Goal: Task Accomplishment & Management: Use online tool/utility

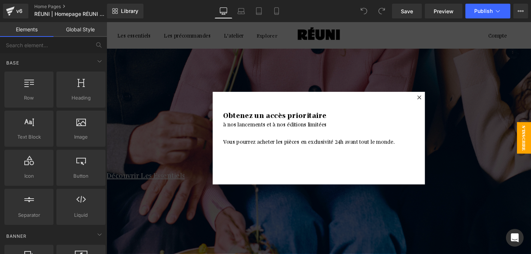
click at [438, 100] on div at bounding box center [435, 101] width 9 height 9
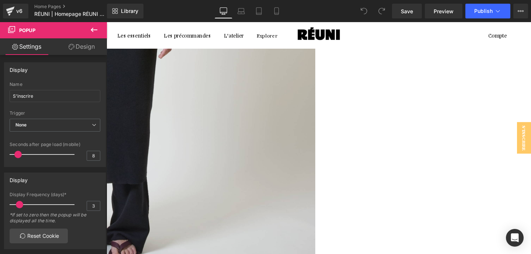
scroll to position [596, 0]
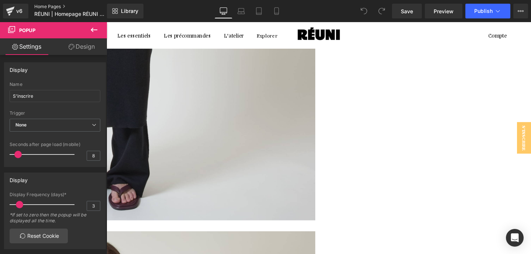
click at [40, 7] on link "Home Pages" at bounding box center [76, 7] width 85 height 6
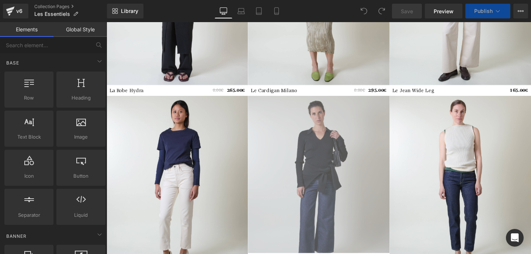
scroll to position [131, 0]
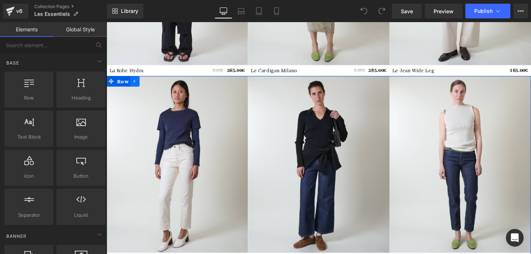
click at [135, 84] on icon at bounding box center [135, 84] width 1 height 3
click at [136, 84] on icon at bounding box center [136, 84] width 5 height 6
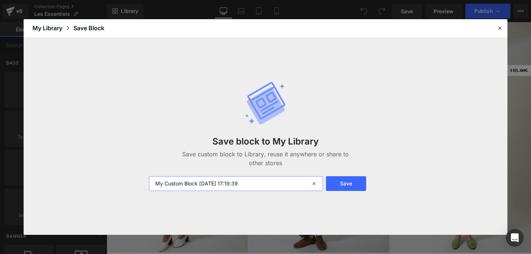
click at [224, 184] on input "My Custom Block 2025-08-25 17:19:39" at bounding box center [236, 183] width 174 height 15
type input "jean standrads"
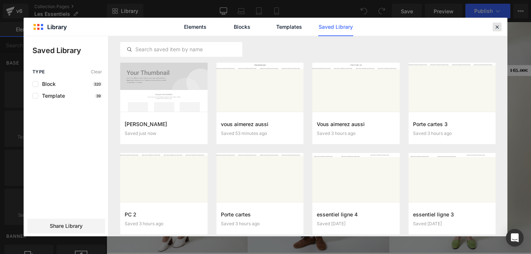
click at [496, 26] on icon at bounding box center [497, 27] width 7 height 7
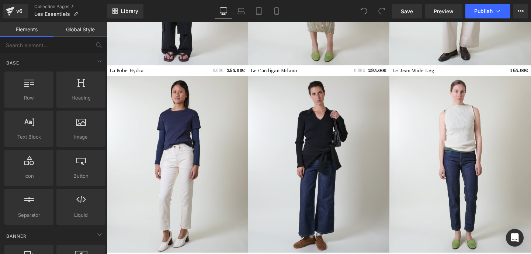
click at [43, 3] on div "v6 Collection Pages Les Essentiels" at bounding box center [53, 11] width 107 height 22
click at [44, 6] on link "Collection Pages" at bounding box center [70, 7] width 73 height 6
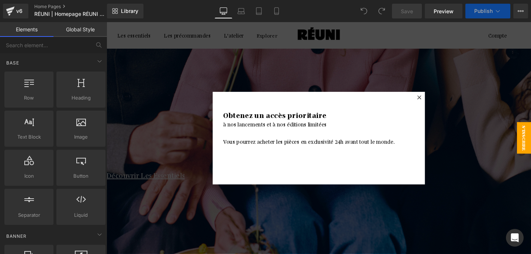
click at [436, 103] on icon at bounding box center [435, 101] width 4 height 4
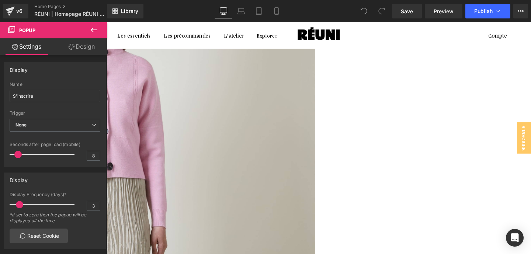
scroll to position [916, 0]
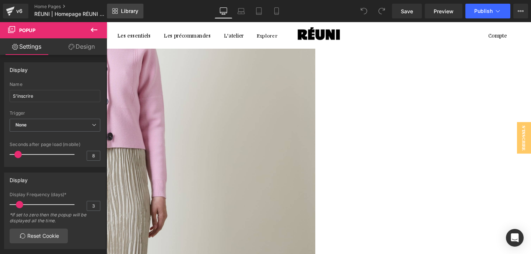
click at [132, 12] on span "Library" at bounding box center [129, 11] width 17 height 7
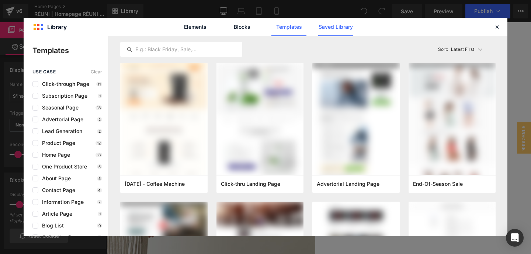
click at [322, 30] on link "Saved Library" at bounding box center [335, 27] width 35 height 18
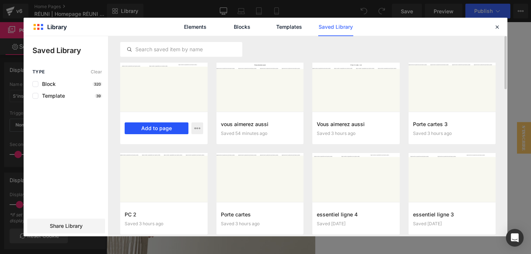
drag, startPoint x: 173, startPoint y: 126, endPoint x: 79, endPoint y: 108, distance: 95.2
click at [0, 0] on button "Add to page" at bounding box center [0, 0] width 0 height 0
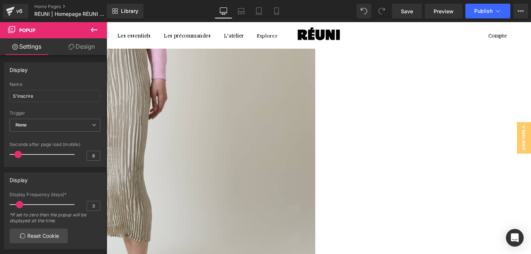
scroll to position [1067, 0]
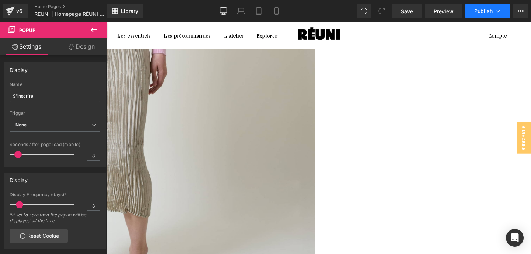
click at [496, 17] on button "Publish" at bounding box center [487, 11] width 45 height 15
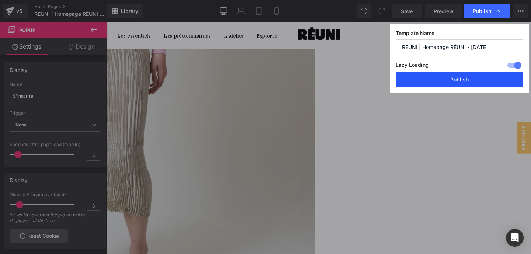
click at [466, 80] on button "Publish" at bounding box center [460, 79] width 128 height 15
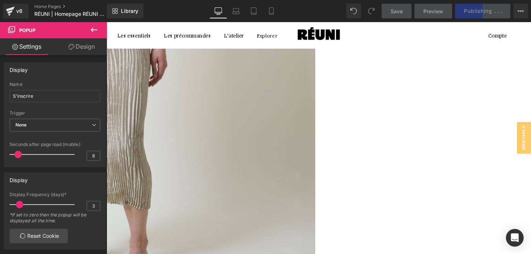
scroll to position [1113, 0]
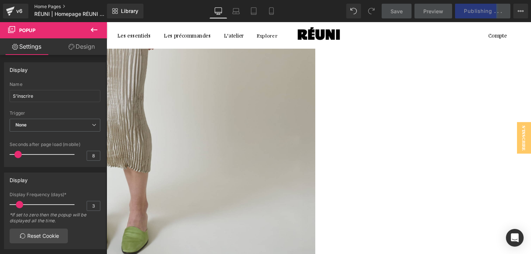
click at [49, 7] on link "Home Pages" at bounding box center [76, 7] width 85 height 6
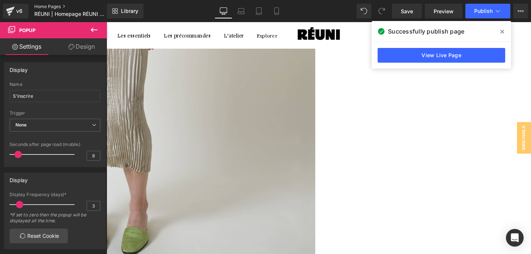
click at [44, 6] on link "Home Pages" at bounding box center [76, 7] width 85 height 6
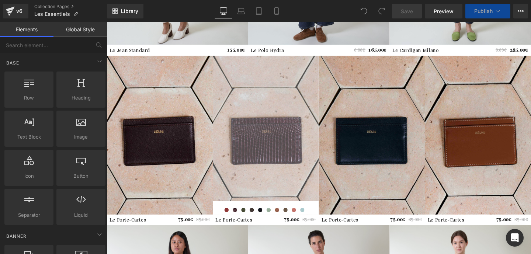
scroll to position [346, 0]
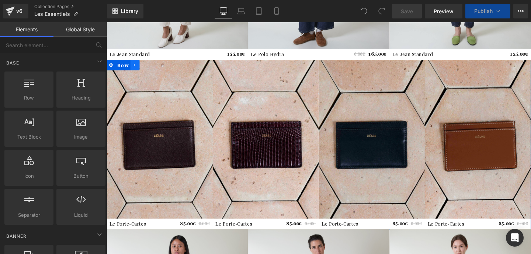
click at [137, 66] on icon at bounding box center [136, 67] width 5 height 6
click at [138, 66] on icon at bounding box center [136, 67] width 5 height 6
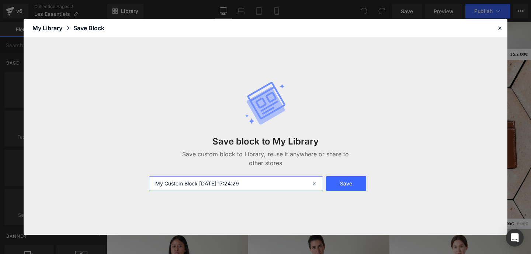
click at [208, 188] on input "My Custom Block 2025-08-25 17:24:29" at bounding box center [236, 183] width 174 height 15
type input "portes cartes"
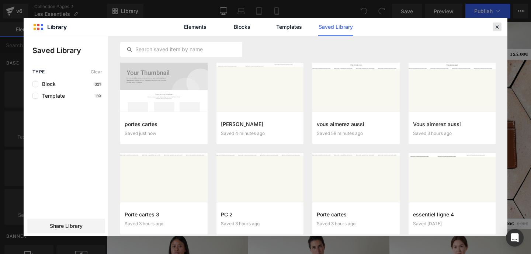
click at [494, 30] on div at bounding box center [497, 26] width 9 height 9
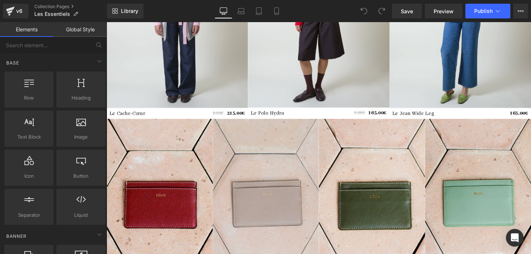
scroll to position [915, 0]
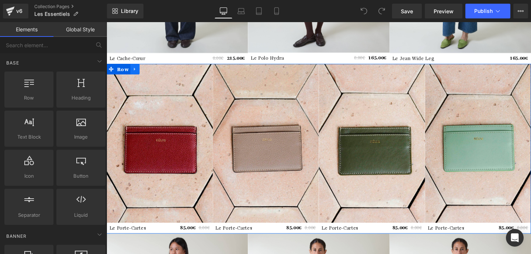
click at [135, 73] on icon at bounding box center [136, 72] width 5 height 6
click at [136, 72] on icon at bounding box center [136, 71] width 5 height 5
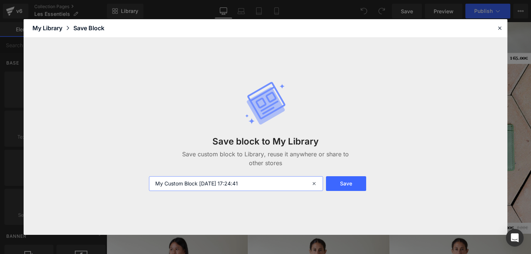
click at [198, 184] on input "My Custom Block 2025-08-25 17:24:41" at bounding box center [236, 183] width 174 height 15
type input "portes cartes 2"
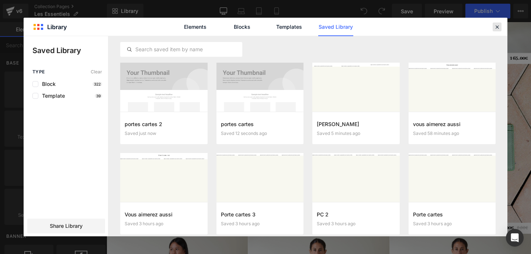
click at [495, 24] on icon at bounding box center [497, 27] width 7 height 7
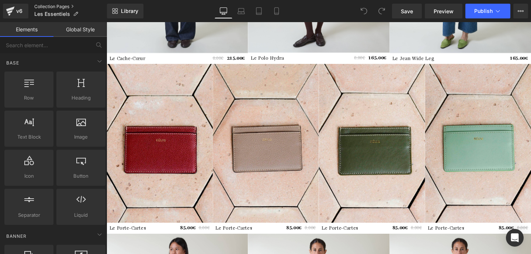
click at [41, 7] on link "Collection Pages" at bounding box center [70, 7] width 73 height 6
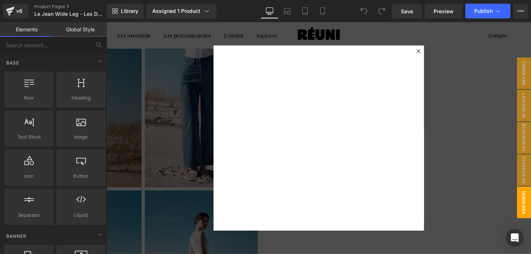
click at [432, 52] on div at bounding box center [434, 52] width 9 height 9
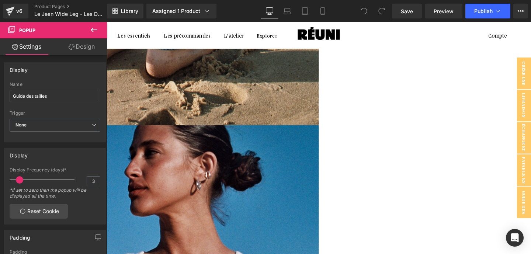
scroll to position [2785, 0]
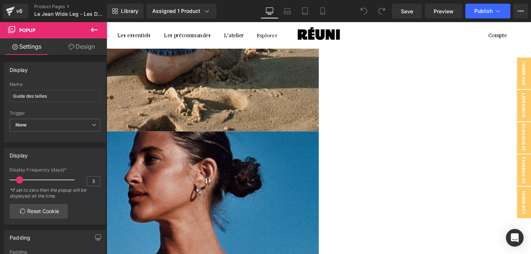
click at [107, 22] on link at bounding box center [107, 22] width 0 height 0
click at [107, 22] on icon at bounding box center [107, 22] width 0 height 0
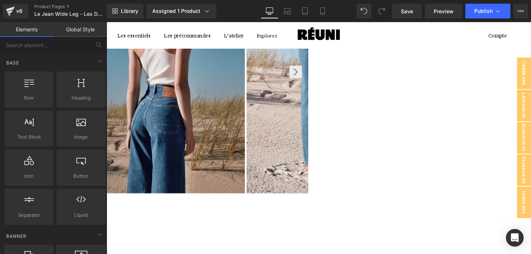
scroll to position [355, 0]
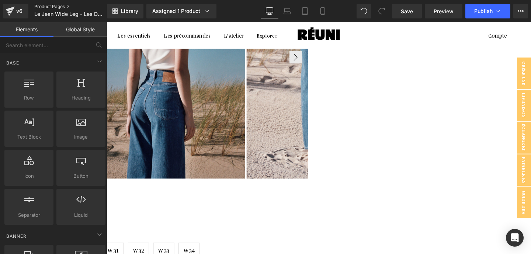
click at [58, 6] on link "Product Pages" at bounding box center [76, 7] width 85 height 6
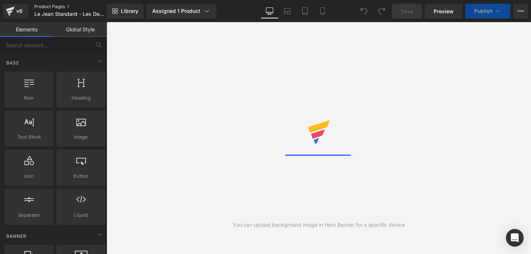
click at [60, 9] on link "Product Pages" at bounding box center [76, 7] width 85 height 6
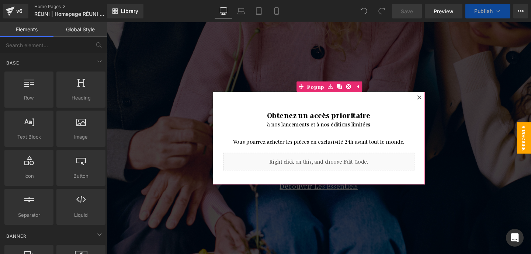
click at [438, 100] on div at bounding box center [435, 101] width 9 height 9
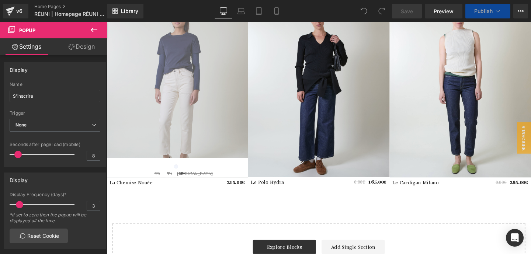
scroll to position [1090, 0]
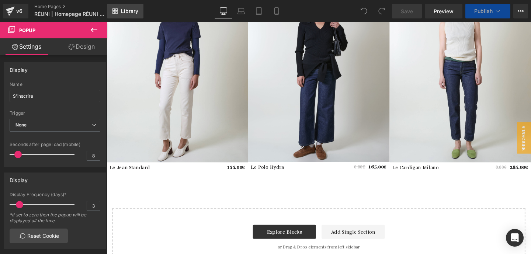
click at [120, 11] on link "Library" at bounding box center [125, 11] width 36 height 15
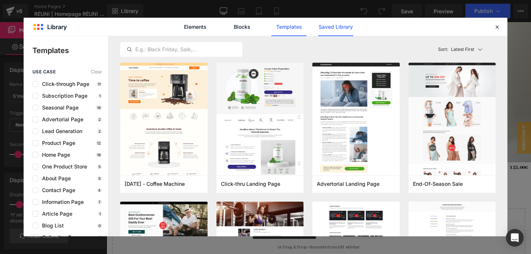
click at [335, 28] on link "Saved Library" at bounding box center [335, 27] width 35 height 18
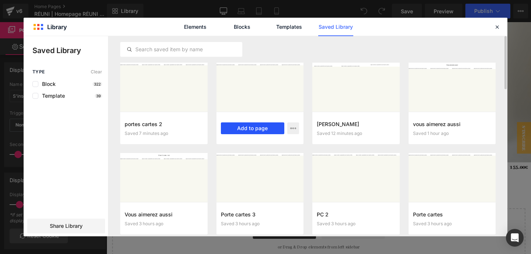
click at [254, 129] on button "Add to page" at bounding box center [253, 128] width 64 height 12
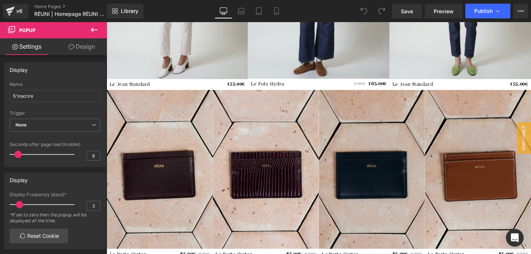
scroll to position [1179, 0]
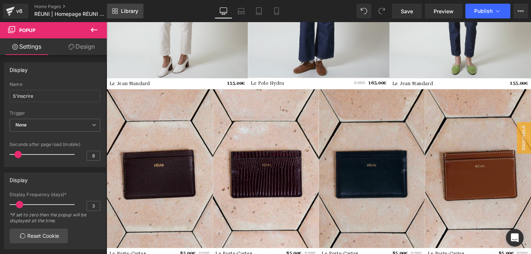
click at [120, 9] on link "Library" at bounding box center [125, 11] width 36 height 15
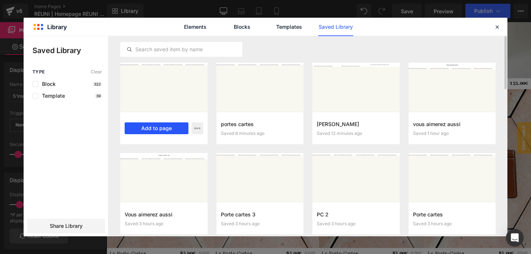
click at [156, 128] on button "Add to page" at bounding box center [157, 128] width 64 height 12
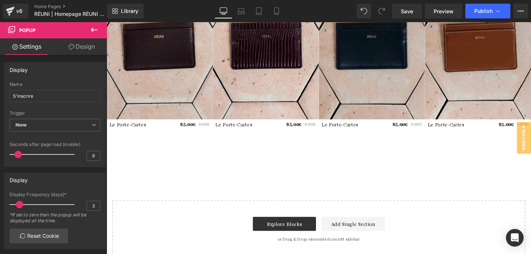
scroll to position [1329, 0]
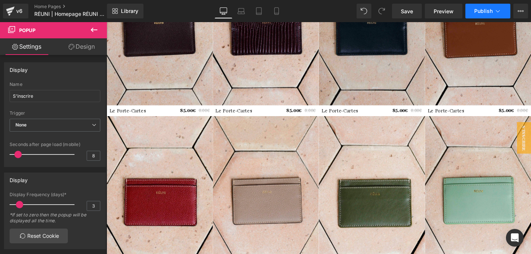
click at [485, 16] on button "Publish" at bounding box center [487, 11] width 45 height 15
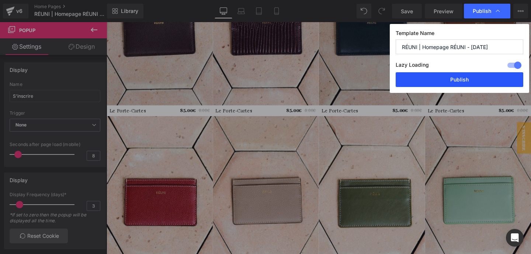
click at [464, 82] on button "Publish" at bounding box center [460, 79] width 128 height 15
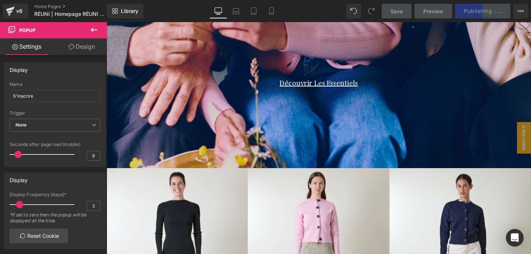
scroll to position [0, 0]
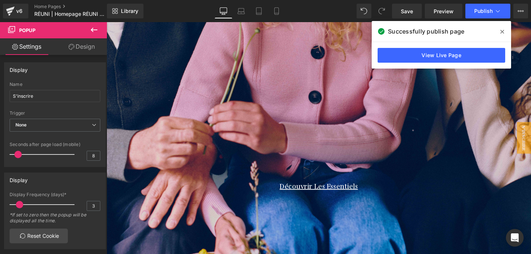
click at [0, 0] on icon at bounding box center [0, 0] width 0 height 0
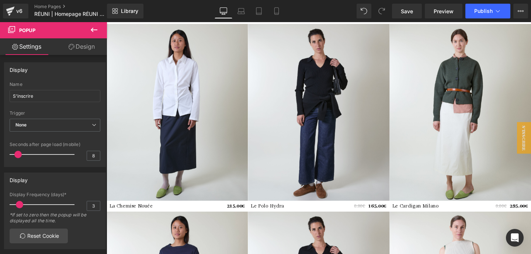
scroll to position [589, 0]
